Goal: Entertainment & Leisure: Consume media (video, audio)

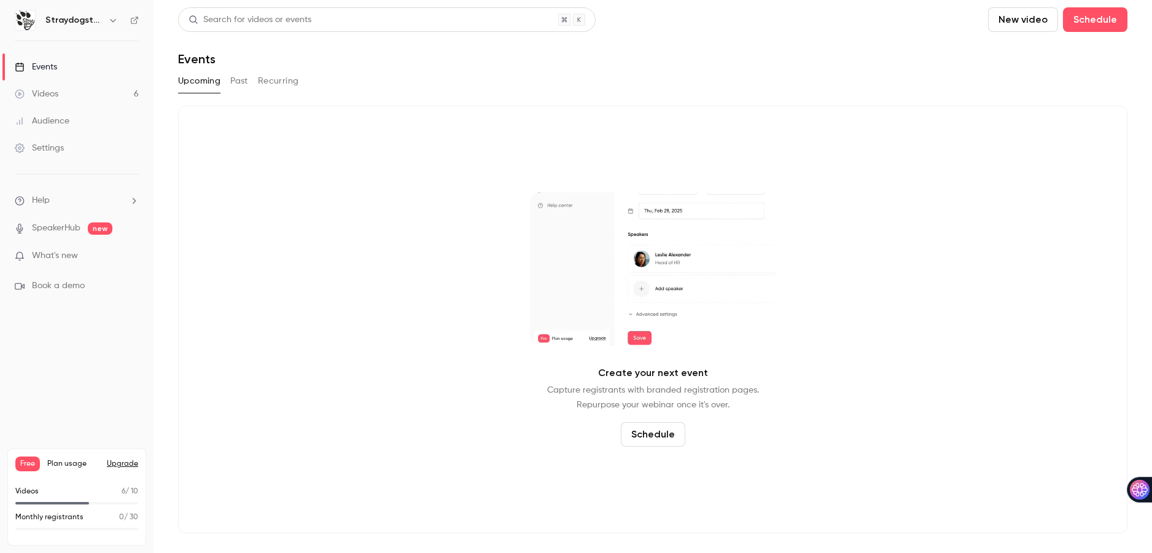
click at [1029, 23] on button "New video" at bounding box center [1023, 19] width 70 height 25
drag, startPoint x: 42, startPoint y: 90, endPoint x: 48, endPoint y: 95, distance: 7.5
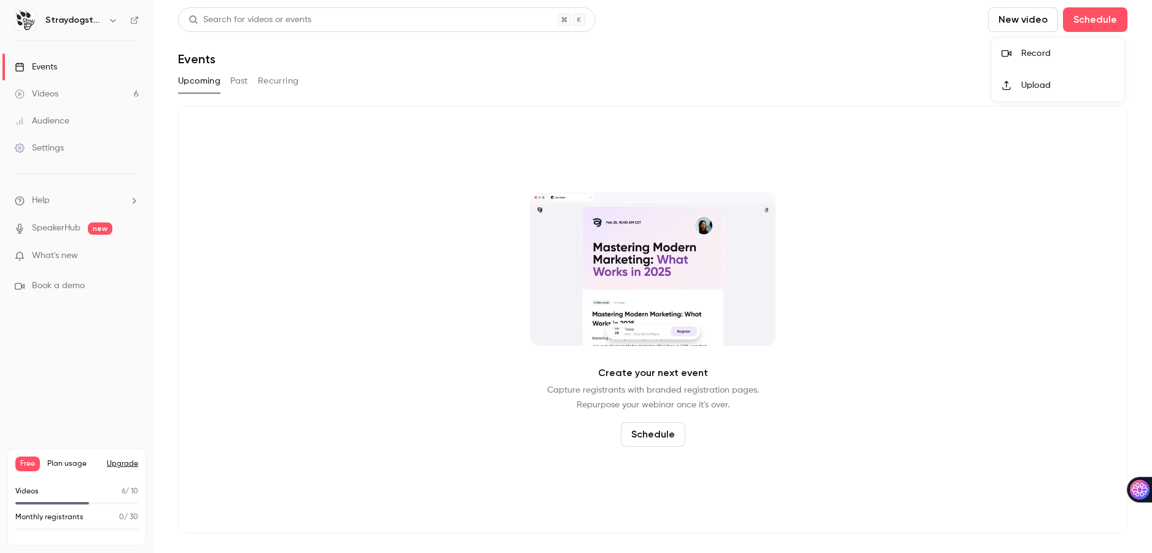
click at [47, 95] on div at bounding box center [576, 276] width 1152 height 553
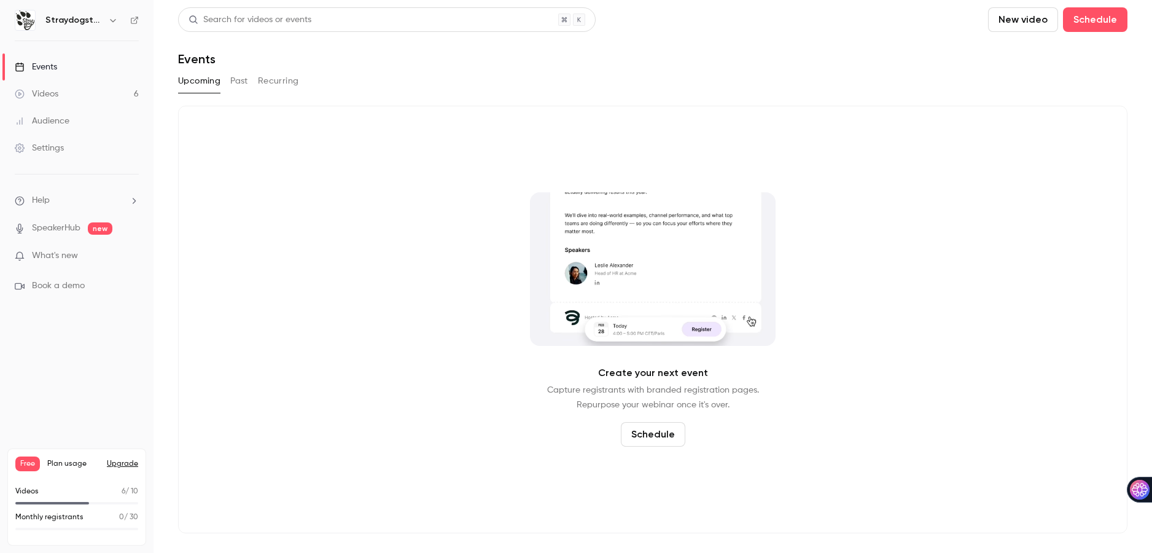
click at [56, 94] on div "Videos" at bounding box center [37, 94] width 44 height 12
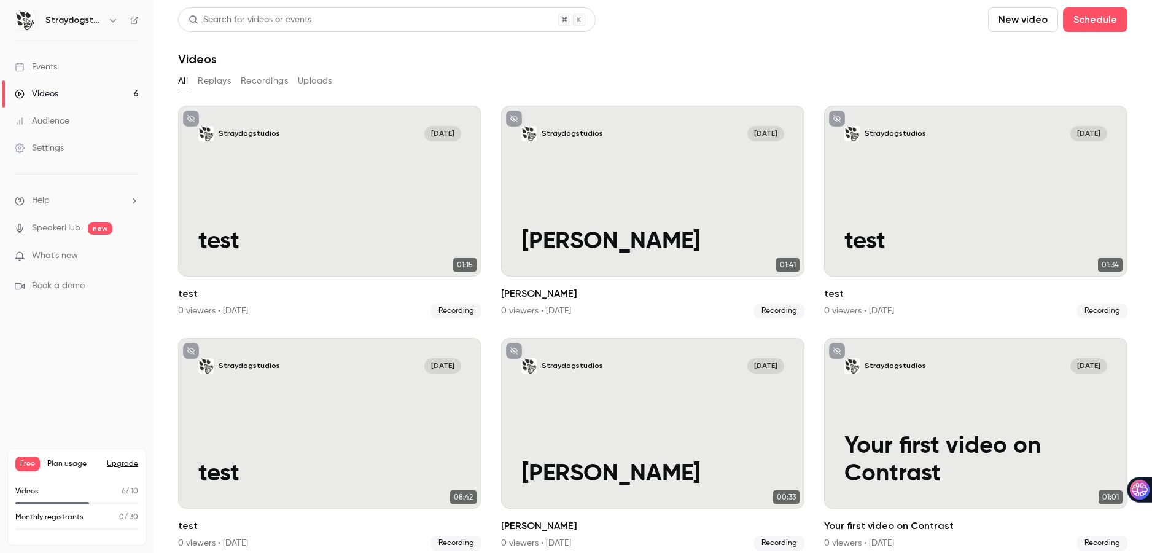
click at [50, 147] on div "Settings" at bounding box center [39, 148] width 49 height 12
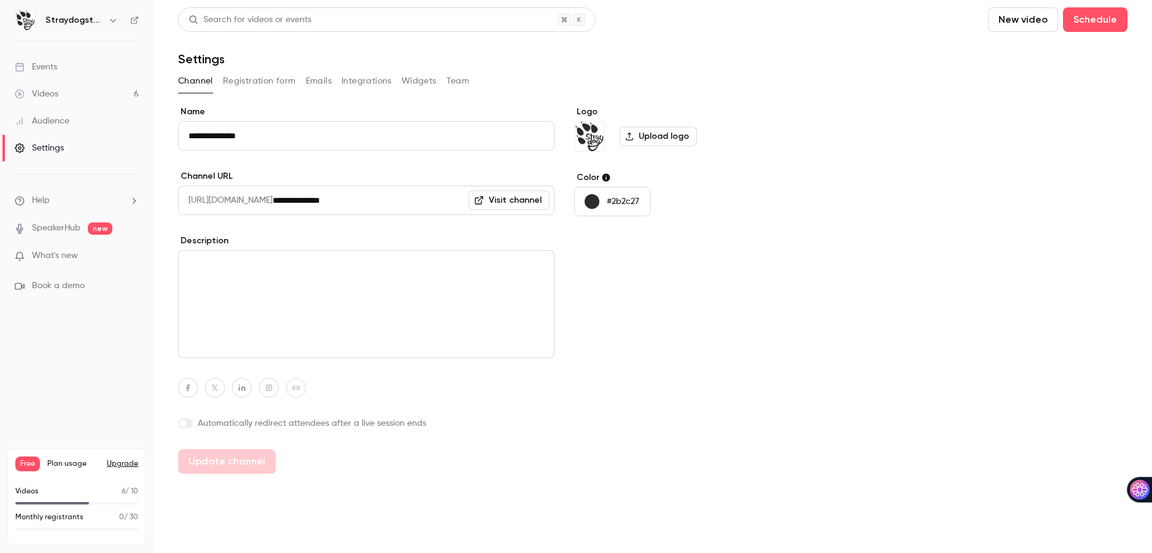
click at [1019, 21] on button "New video" at bounding box center [1023, 19] width 70 height 25
click at [1035, 53] on div "Record" at bounding box center [1067, 53] width 93 height 12
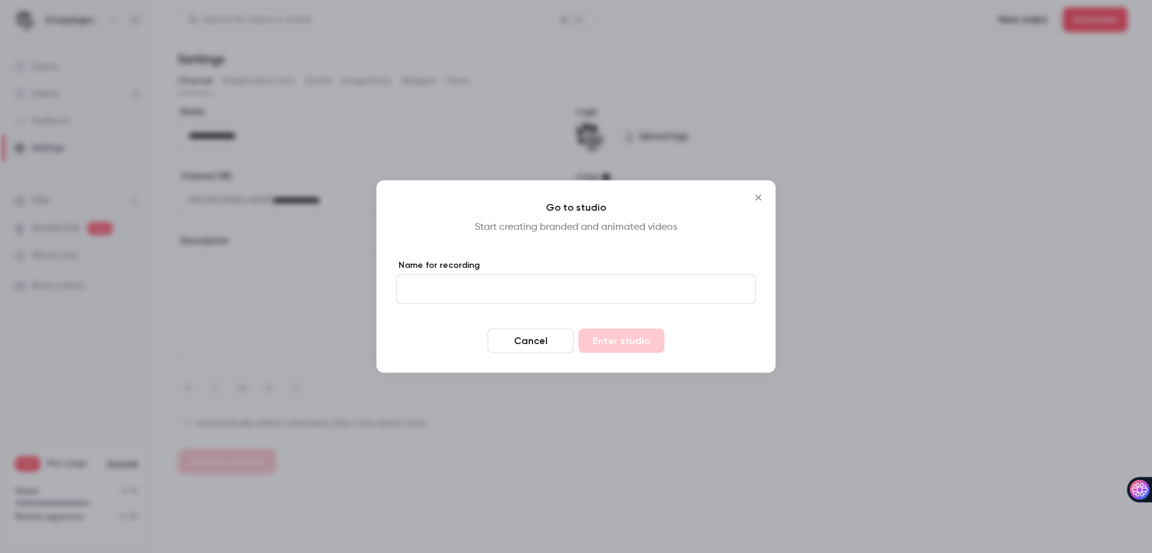
click at [588, 280] on input "Name for recording" at bounding box center [576, 288] width 360 height 29
type input "****"
click at [619, 341] on button "Enter studio" at bounding box center [621, 341] width 86 height 25
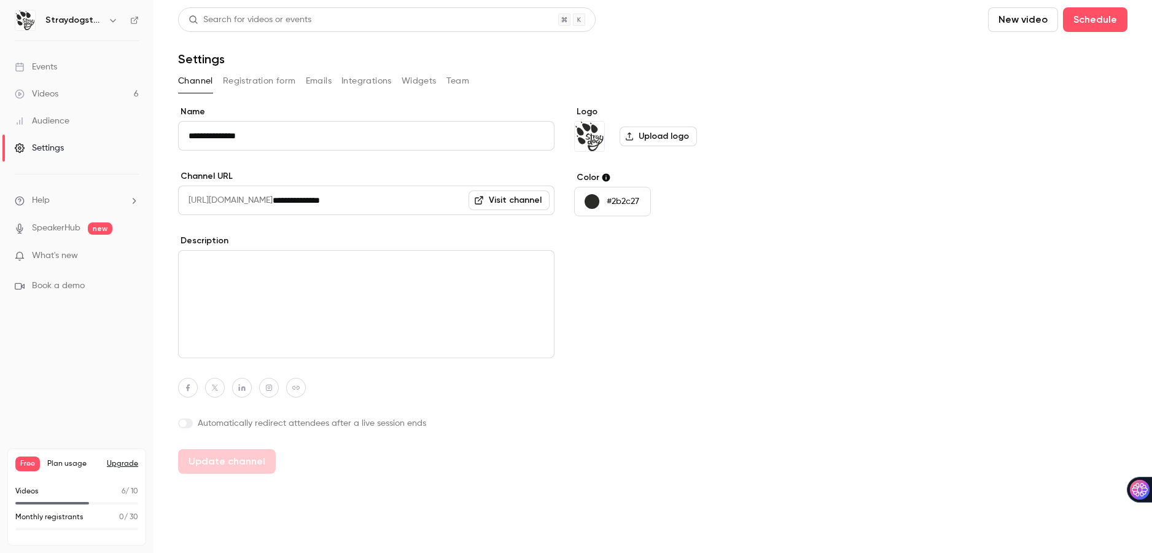
click at [61, 91] on link "Videos 6" at bounding box center [77, 93] width 154 height 27
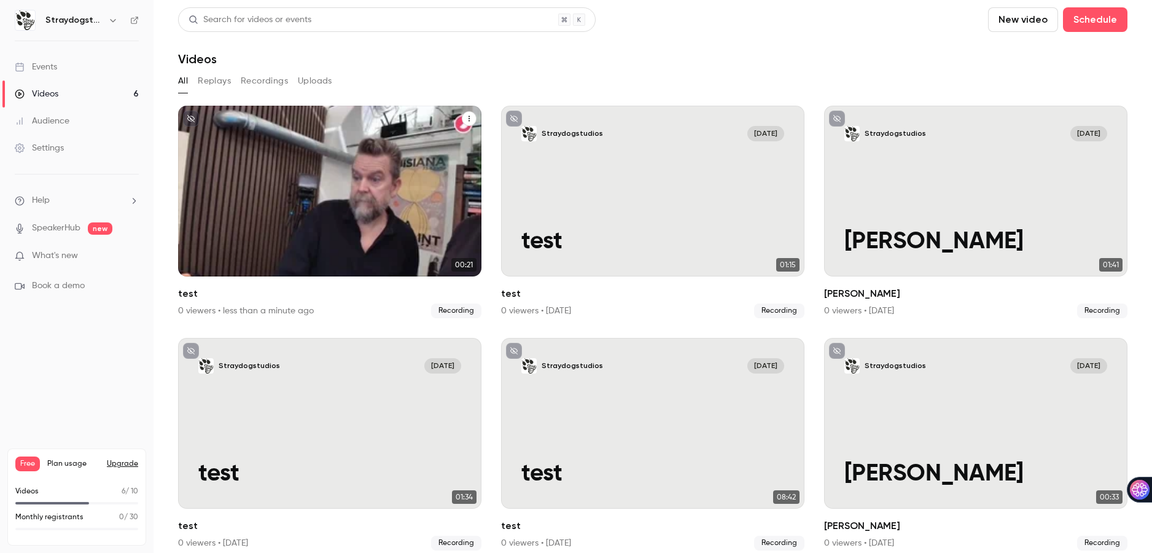
click at [310, 191] on div "Straydogstudios [DATE] test" at bounding box center [329, 191] width 303 height 171
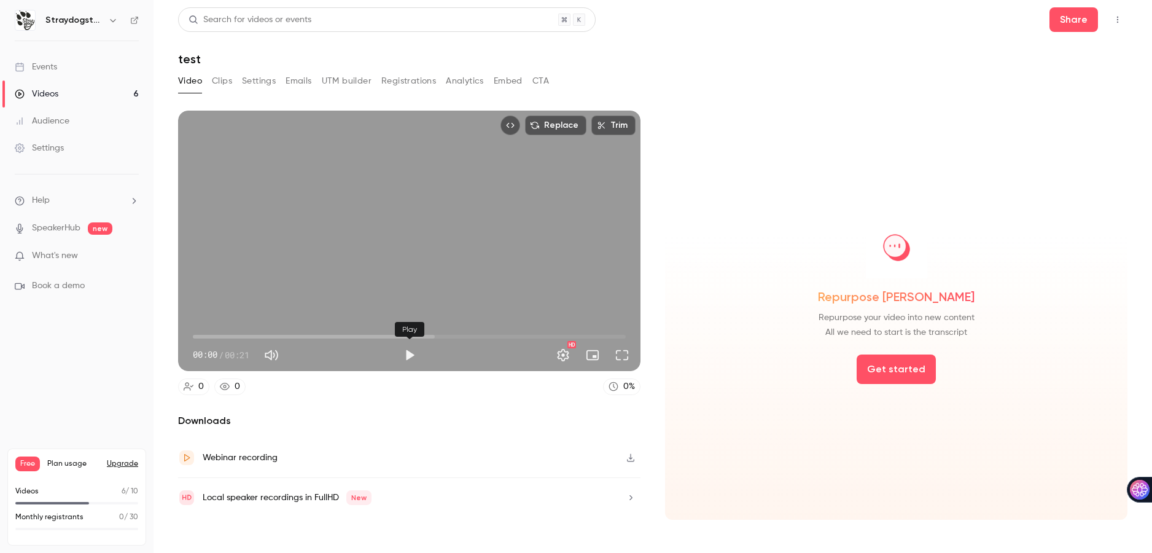
click at [405, 352] on button "Play" at bounding box center [409, 355] width 25 height 25
click at [413, 352] on button "Pause" at bounding box center [409, 355] width 25 height 25
click at [560, 355] on button "Settings" at bounding box center [563, 355] width 25 height 25
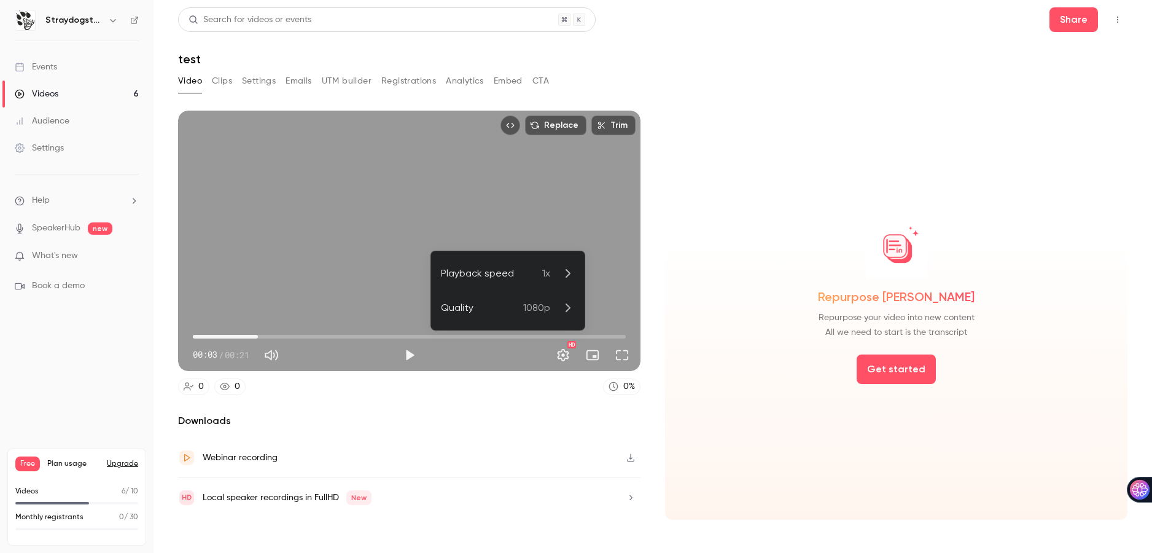
click at [540, 306] on span "1080p" at bounding box center [536, 307] width 27 height 15
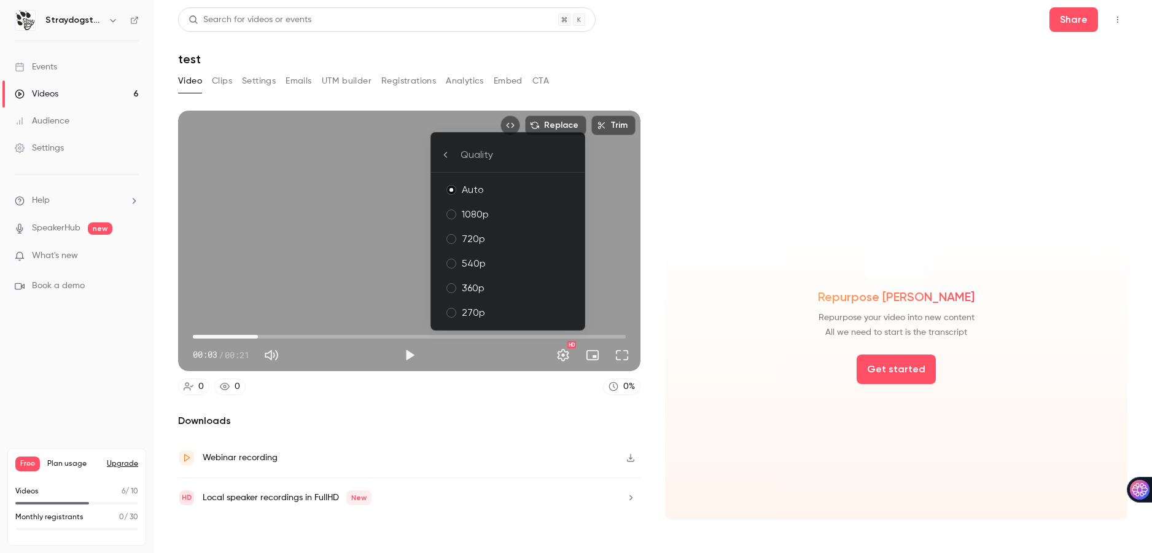
click at [473, 217] on div "1080p" at bounding box center [518, 214] width 113 height 15
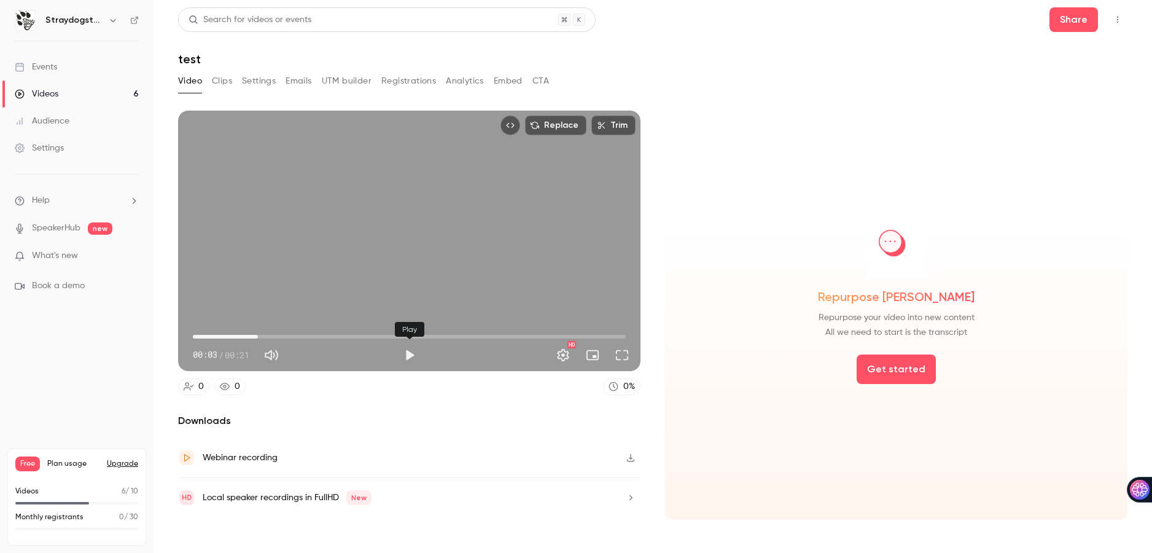
click at [411, 354] on button "Play" at bounding box center [409, 355] width 25 height 25
click at [626, 356] on button "Full screen" at bounding box center [622, 355] width 25 height 25
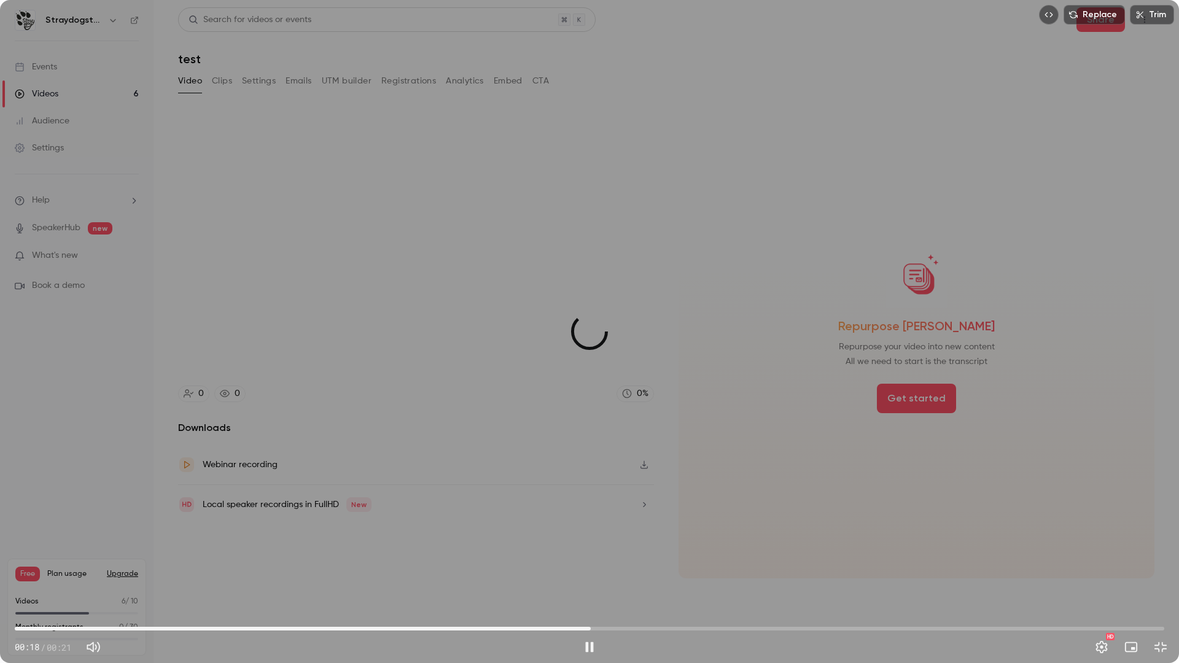
click at [591, 552] on span "00:11" at bounding box center [589, 629] width 1149 height 20
click at [586, 552] on button "Pause" at bounding box center [589, 647] width 25 height 25
type input "****"
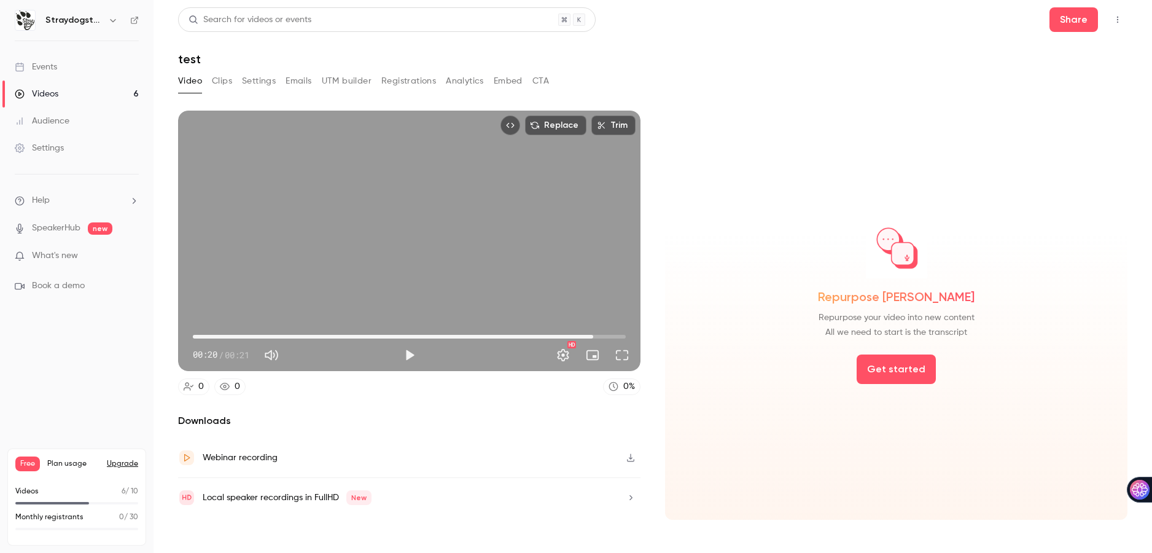
click at [631, 459] on icon "button" at bounding box center [631, 457] width 10 height 9
